Goal: Find specific page/section: Find specific page/section

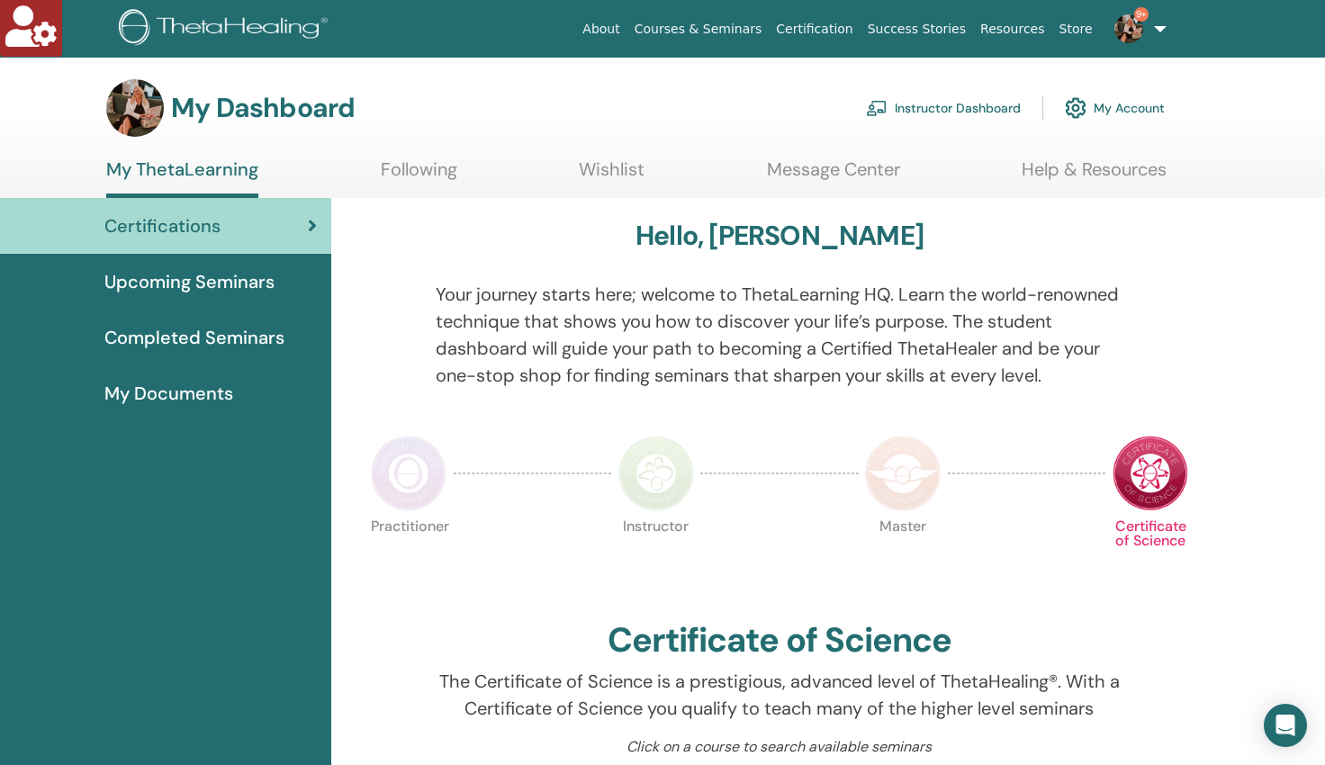
click at [916, 108] on link "Instructor Dashboard" at bounding box center [943, 108] width 155 height 40
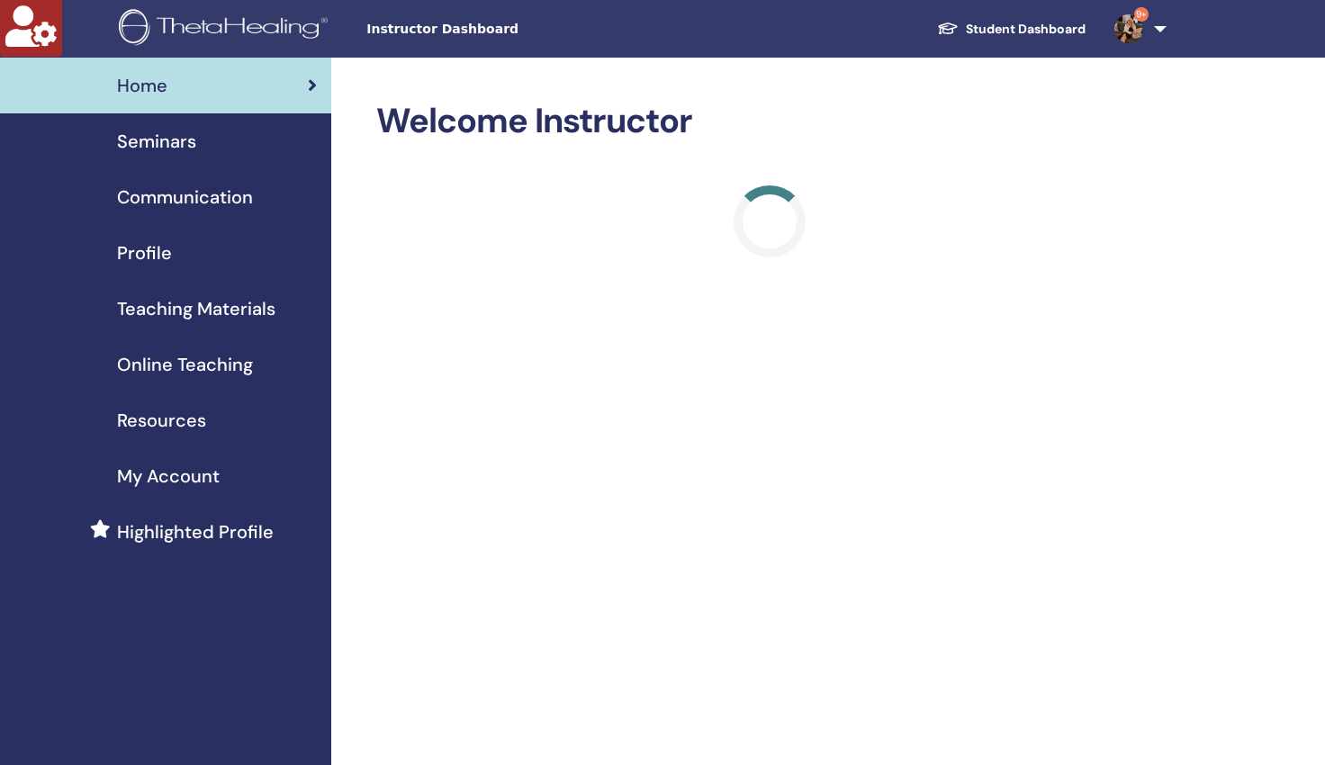
click at [157, 257] on span "Profile" at bounding box center [144, 252] width 55 height 27
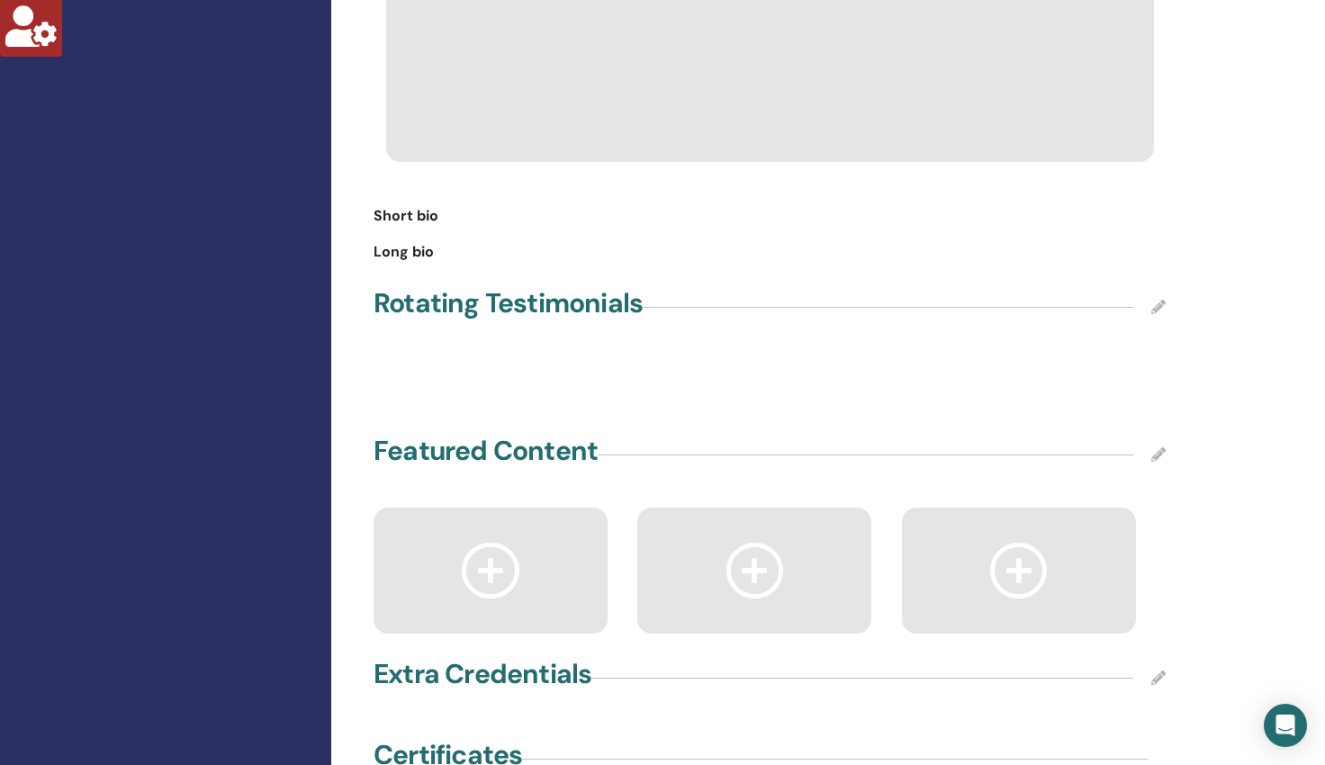
scroll to position [1893, 0]
